Goal: Transaction & Acquisition: Purchase product/service

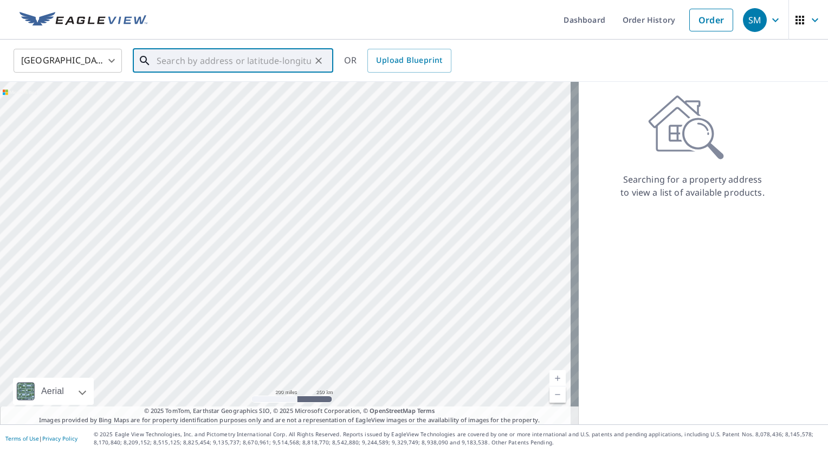
click at [299, 62] on input "text" at bounding box center [234, 61] width 154 height 30
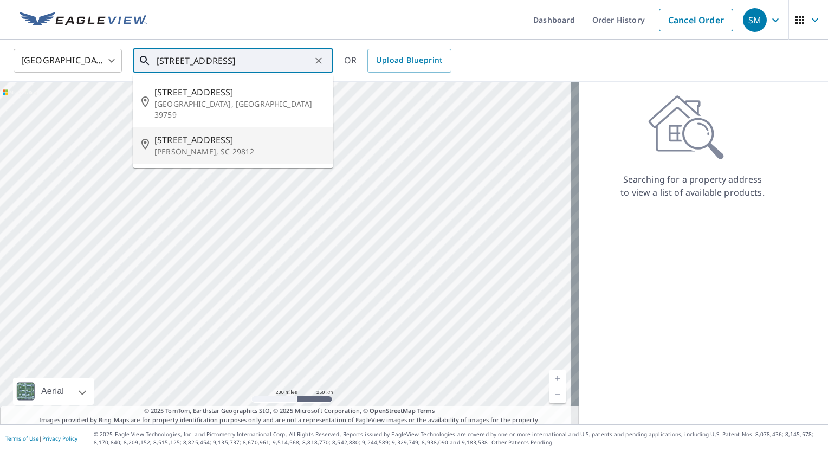
click at [272, 134] on span "[STREET_ADDRESS]" at bounding box center [239, 139] width 170 height 13
type input "[STREET_ADDRESS][PERSON_NAME]"
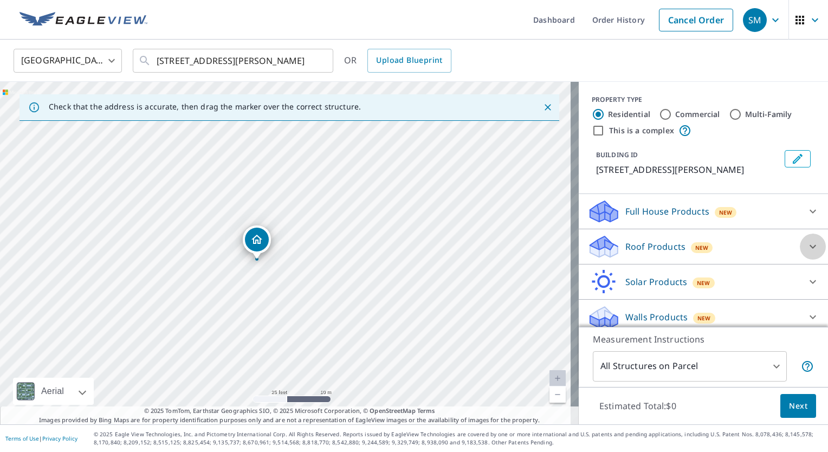
click at [809, 245] on icon at bounding box center [812, 247] width 7 height 4
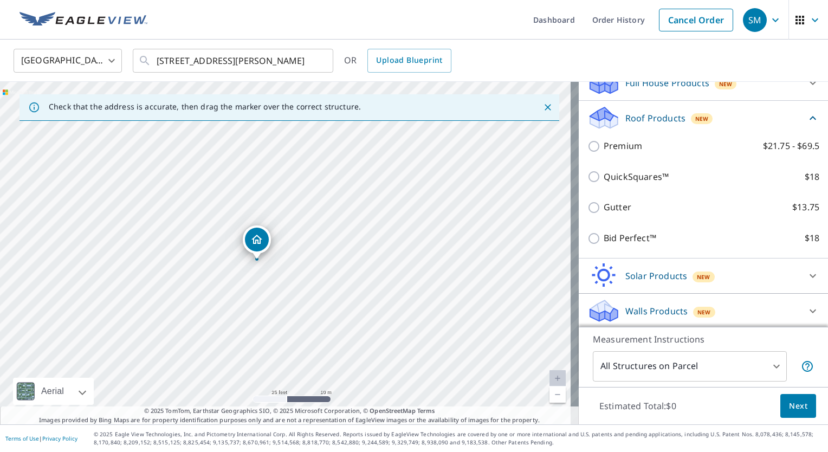
scroll to position [129, 0]
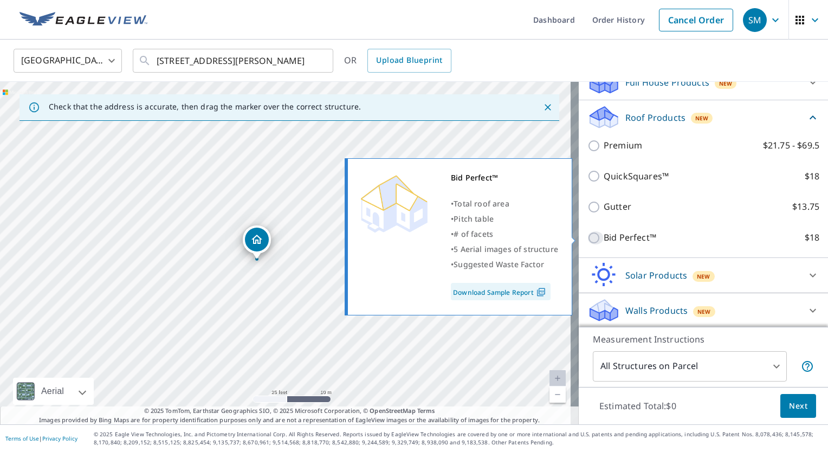
click at [589, 236] on input "Bid Perfect™ $18" at bounding box center [595, 237] width 16 height 13
checkbox input "true"
type input "1"
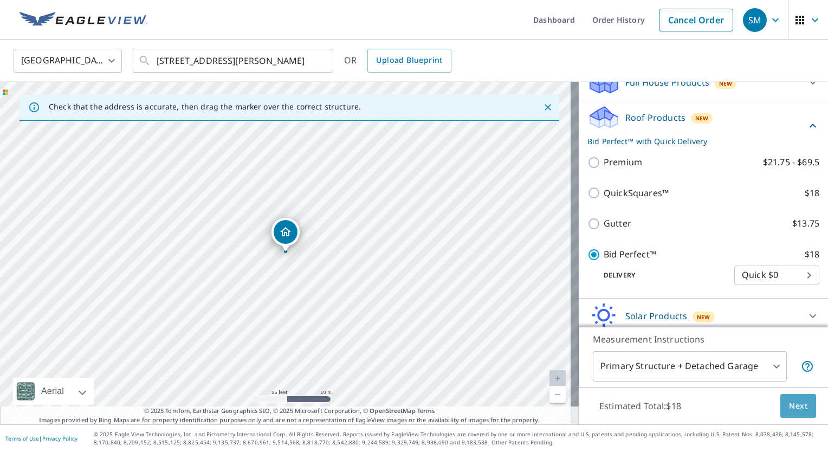
click at [790, 407] on span "Next" at bounding box center [798, 406] width 18 height 14
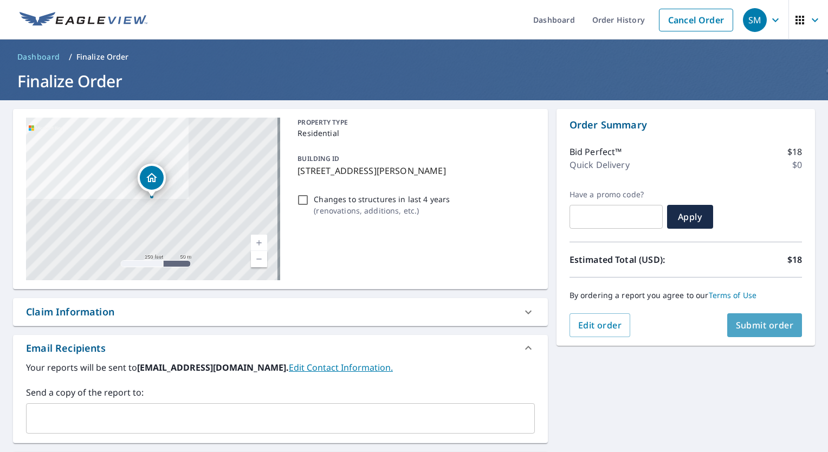
click at [752, 319] on span "Submit order" at bounding box center [765, 325] width 58 height 12
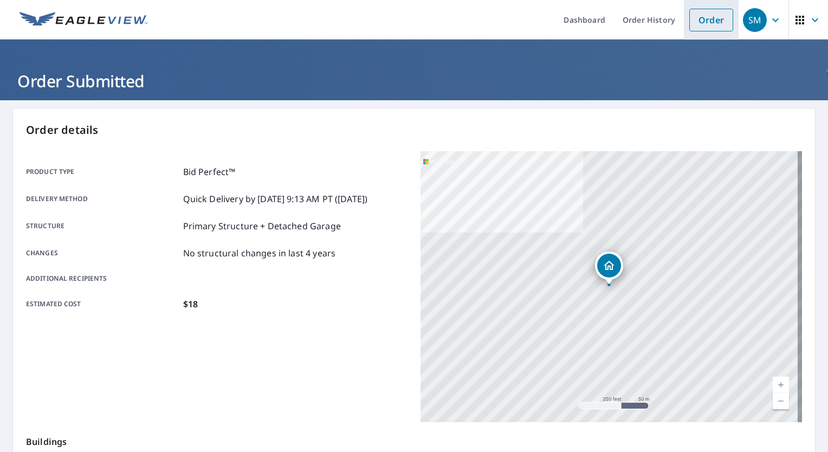
click at [706, 20] on link "Order" at bounding box center [711, 20] width 44 height 23
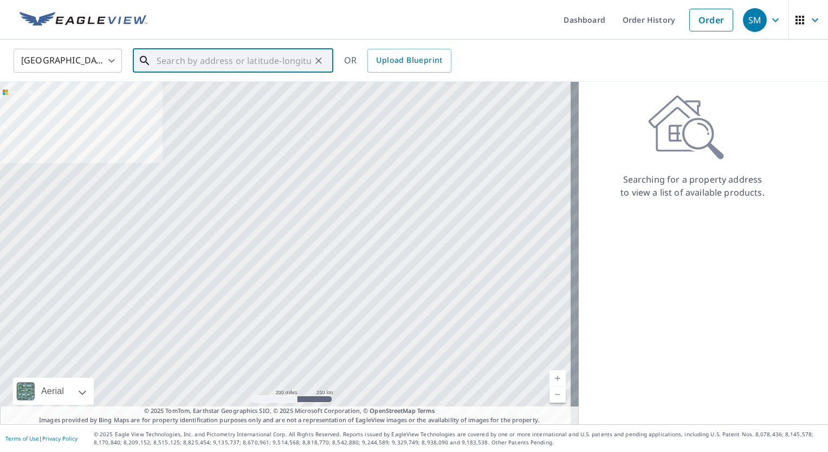
click at [271, 62] on input "text" at bounding box center [234, 61] width 154 height 30
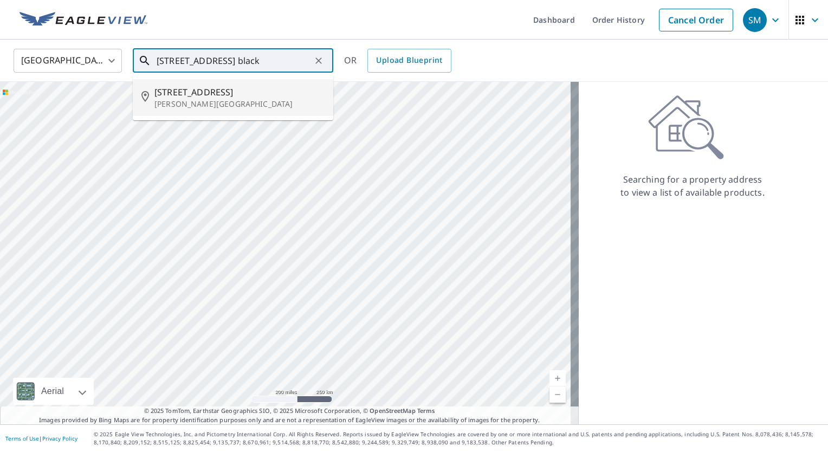
click at [193, 97] on span "[STREET_ADDRESS]" at bounding box center [239, 92] width 170 height 13
type input "[STREET_ADDRESS][PERSON_NAME]"
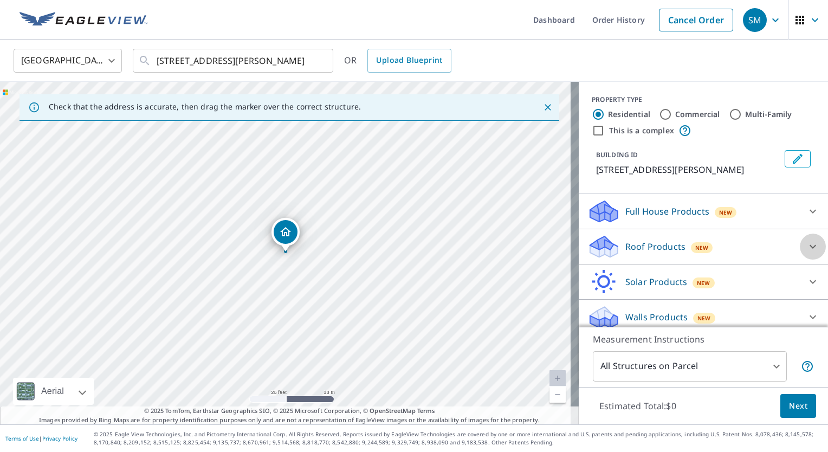
click at [806, 246] on icon at bounding box center [812, 246] width 13 height 13
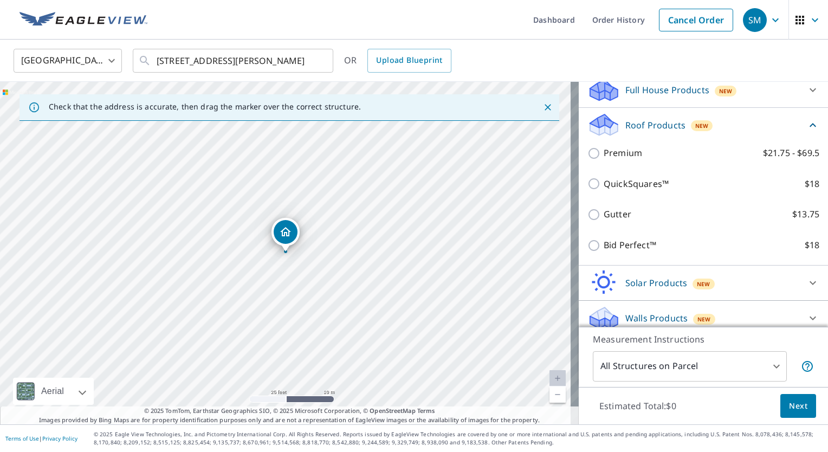
scroll to position [129, 0]
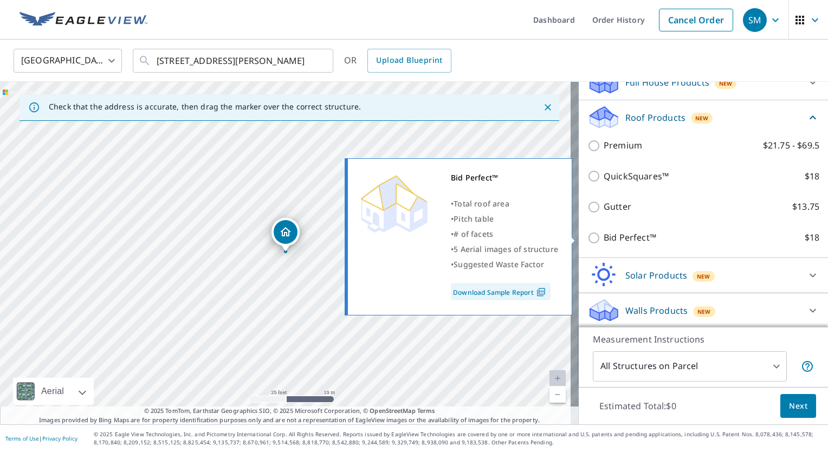
click at [587, 237] on input "Bid Perfect™ $18" at bounding box center [595, 237] width 16 height 13
checkbox input "true"
type input "1"
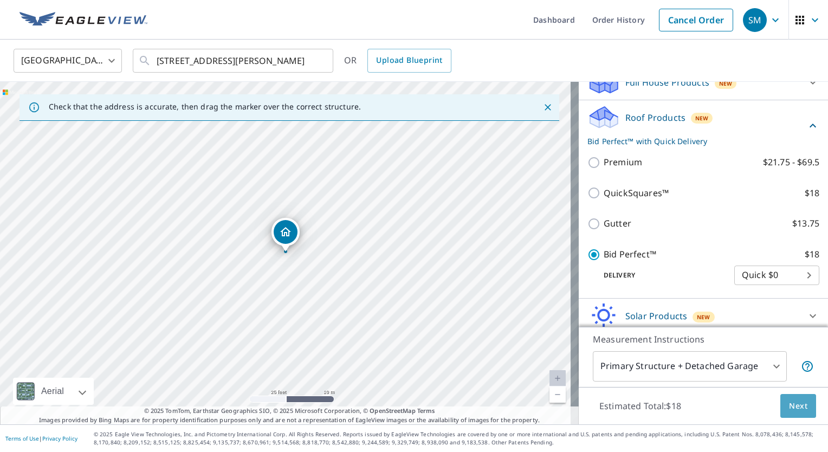
click at [790, 402] on span "Next" at bounding box center [798, 406] width 18 height 14
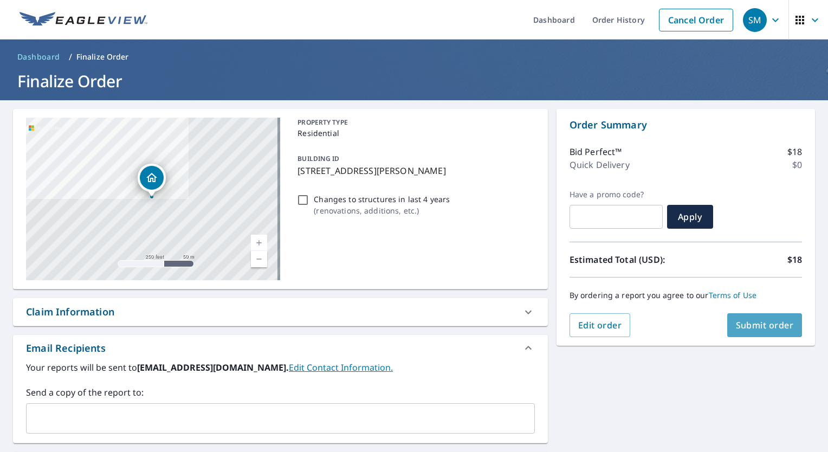
click at [734, 330] on button "Submit order" at bounding box center [764, 325] width 75 height 24
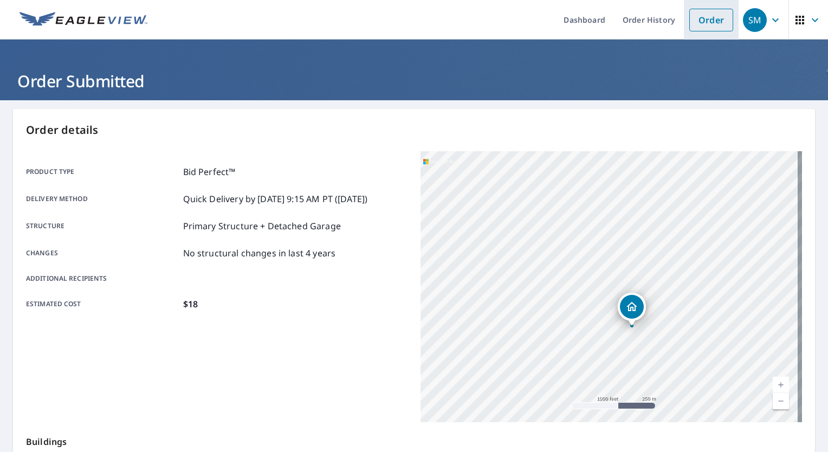
click at [699, 11] on link "Order" at bounding box center [711, 20] width 44 height 23
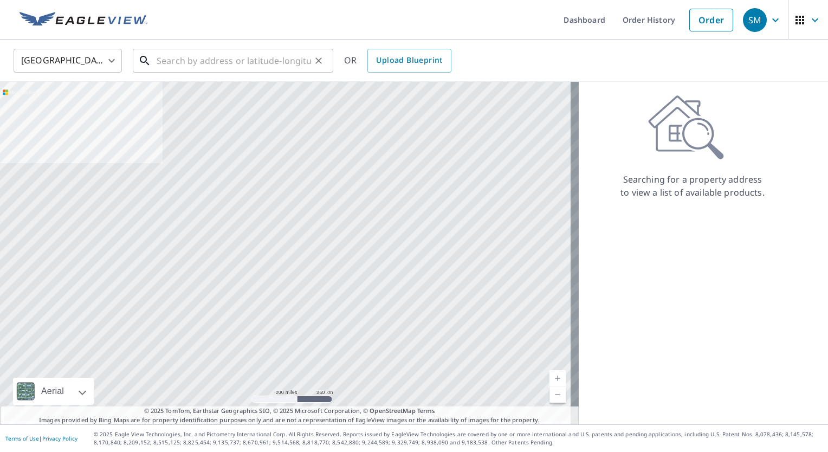
click at [262, 55] on input "text" at bounding box center [234, 61] width 154 height 30
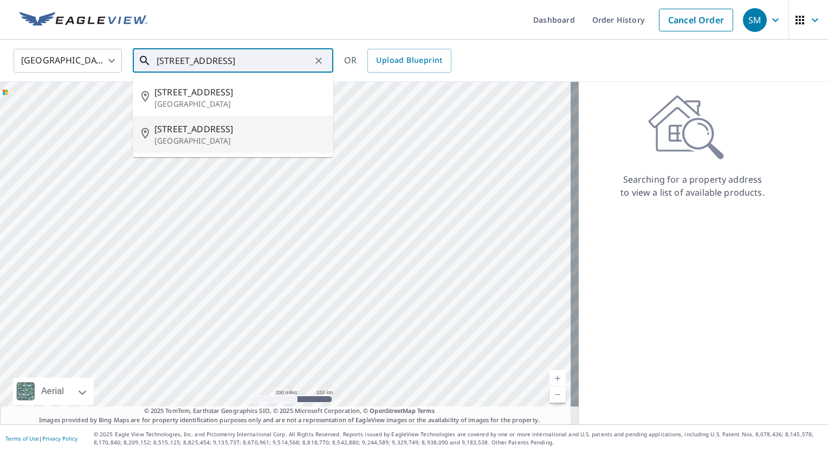
click at [216, 137] on p "[GEOGRAPHIC_DATA]" at bounding box center [239, 140] width 170 height 11
type input "[STREET_ADDRESS]"
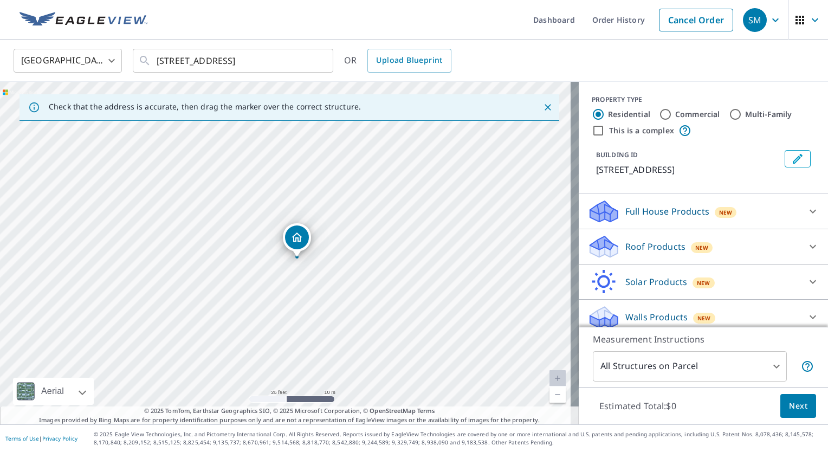
drag, startPoint x: 343, startPoint y: 297, endPoint x: 408, endPoint y: 268, distance: 71.6
click at [408, 268] on div "[STREET_ADDRESS]" at bounding box center [289, 253] width 579 height 342
click at [806, 253] on icon at bounding box center [812, 246] width 13 height 13
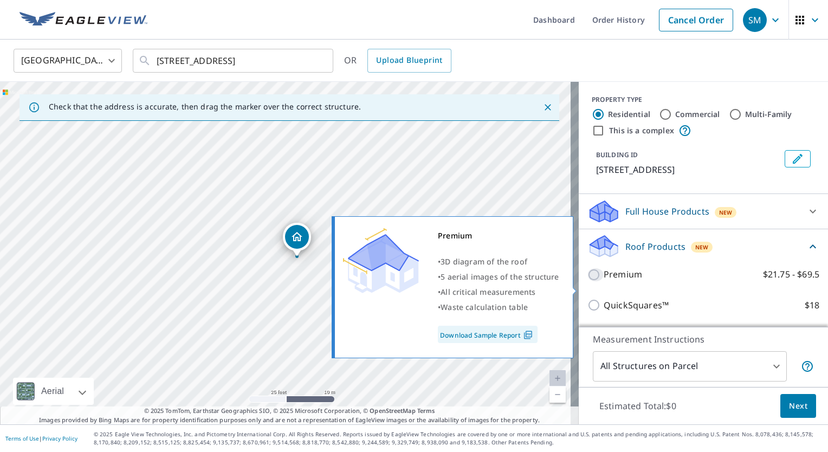
click at [587, 281] on input "Premium $21.75 - $69.5" at bounding box center [595, 274] width 16 height 13
checkbox input "true"
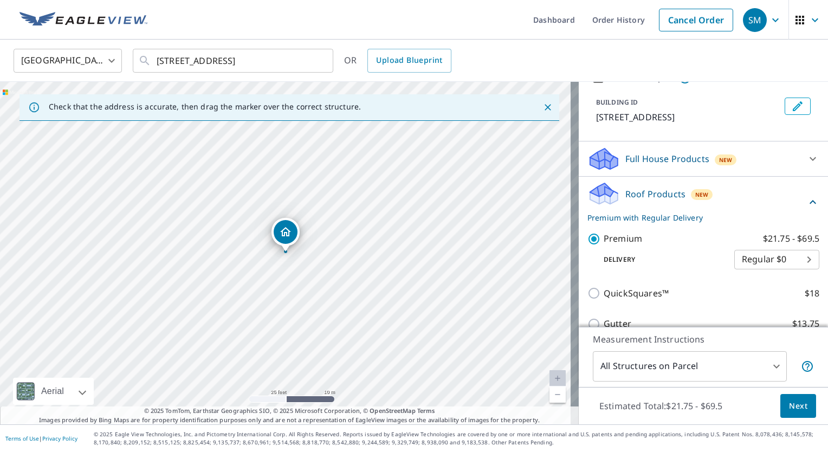
scroll to position [183, 0]
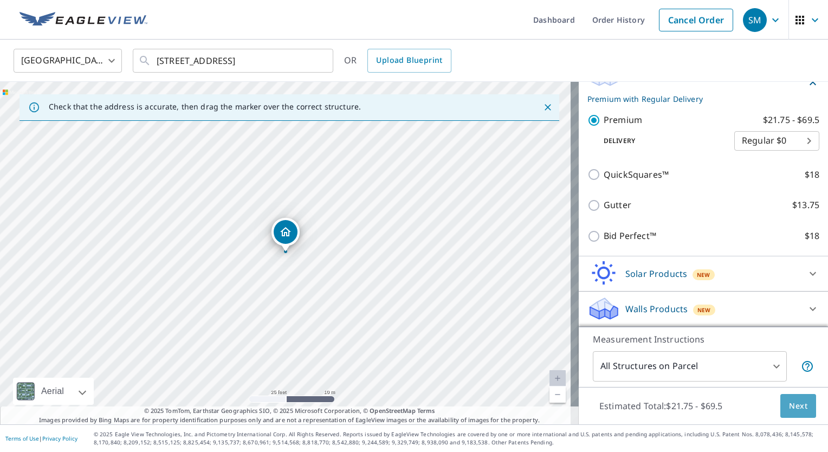
click at [796, 402] on span "Next" at bounding box center [798, 406] width 18 height 14
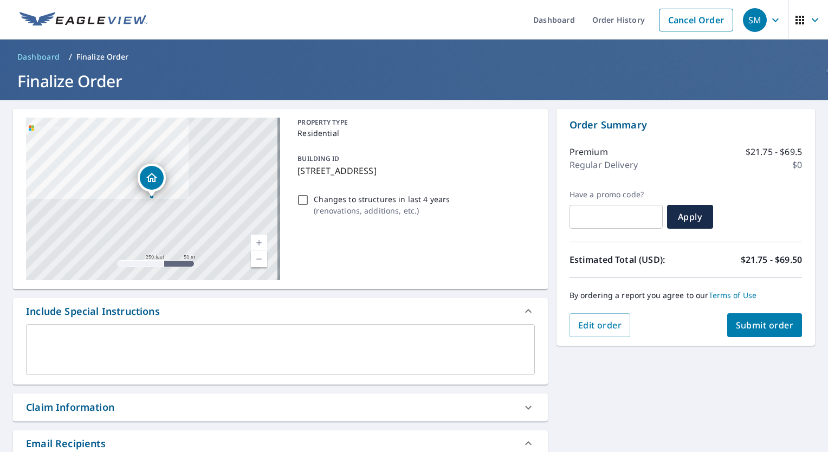
click at [739, 321] on span "Submit order" at bounding box center [765, 325] width 58 height 12
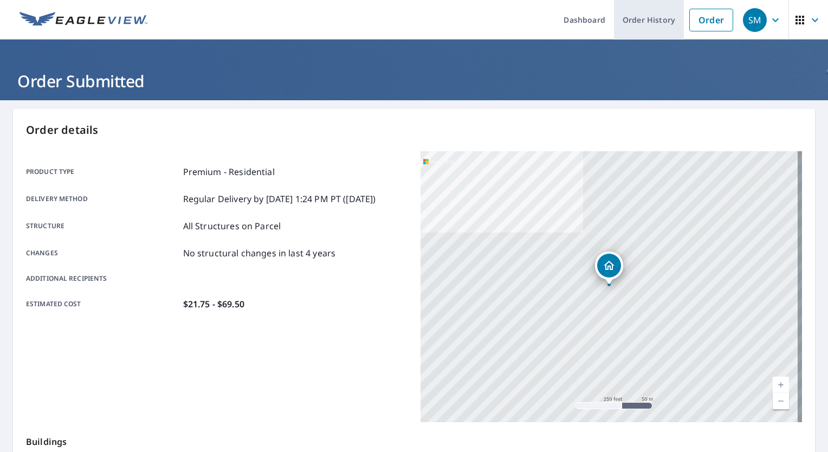
click at [648, 14] on link "Order History" at bounding box center [649, 20] width 70 height 40
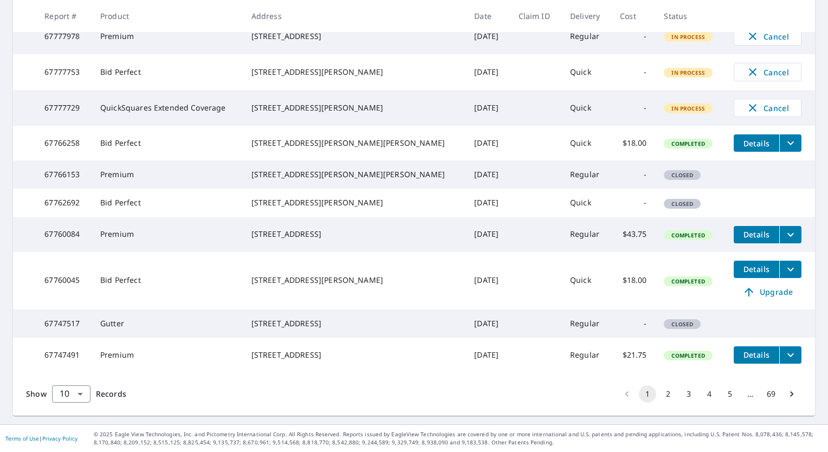
scroll to position [108, 0]
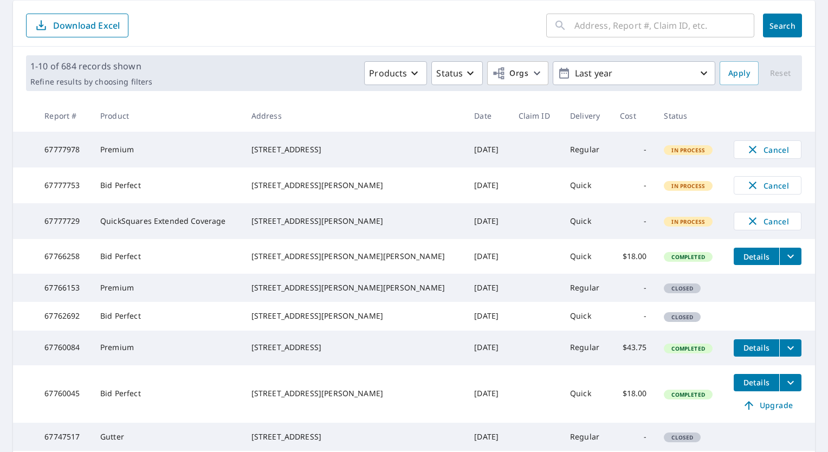
click at [413, 20] on form "​ Search Download Excel" at bounding box center [414, 26] width 776 height 24
